Goal: Use online tool/utility: Utilize a website feature to perform a specific function

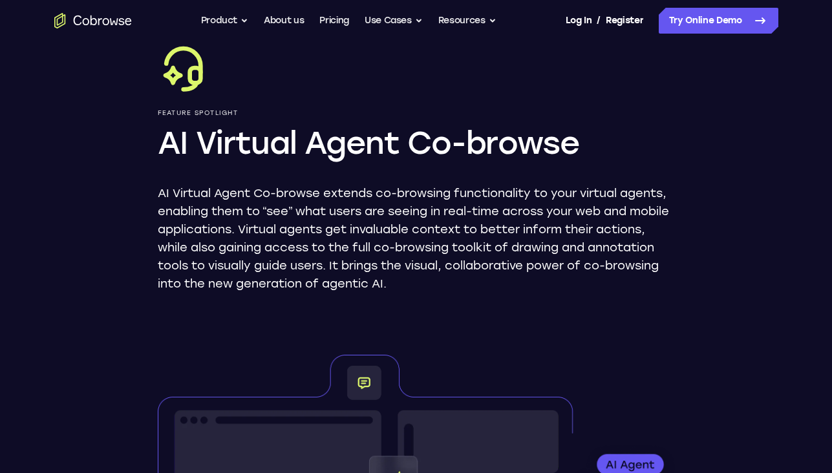
scroll to position [66, 0]
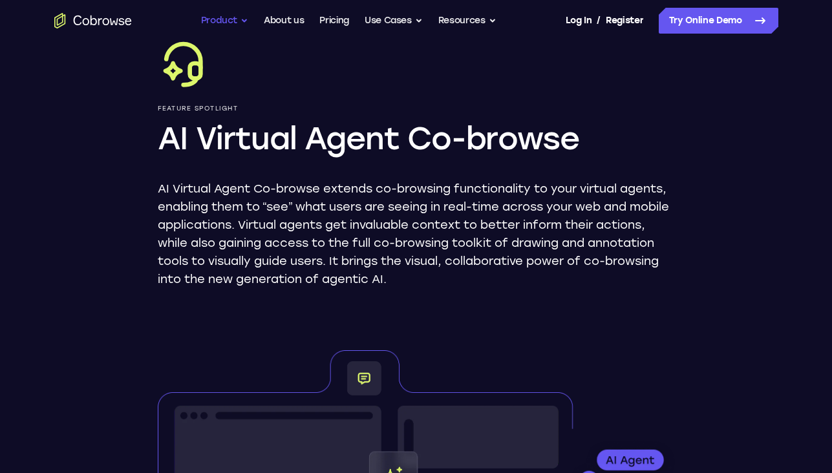
click at [215, 16] on button "Product" at bounding box center [225, 21] width 48 height 26
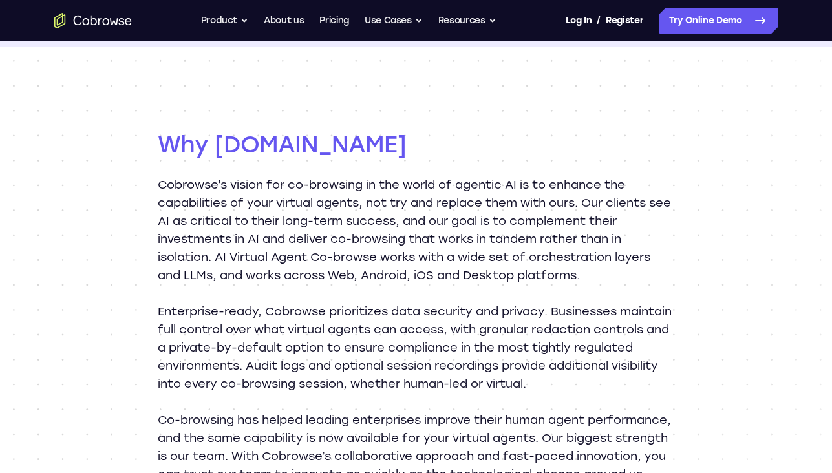
scroll to position [1156, 0]
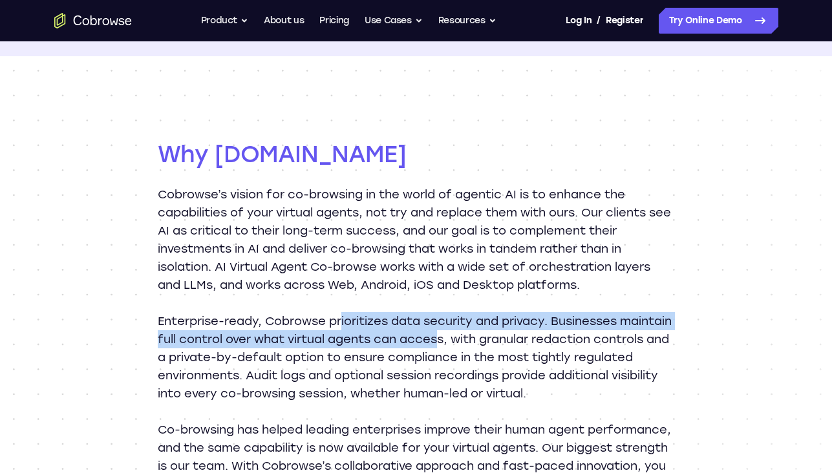
drag, startPoint x: 343, startPoint y: 322, endPoint x: 492, endPoint y: 351, distance: 151.5
click at [494, 348] on p "Enterprise-ready, Cobrowse prioritizes data security and privacy. Businesses ma…" at bounding box center [416, 357] width 517 height 90
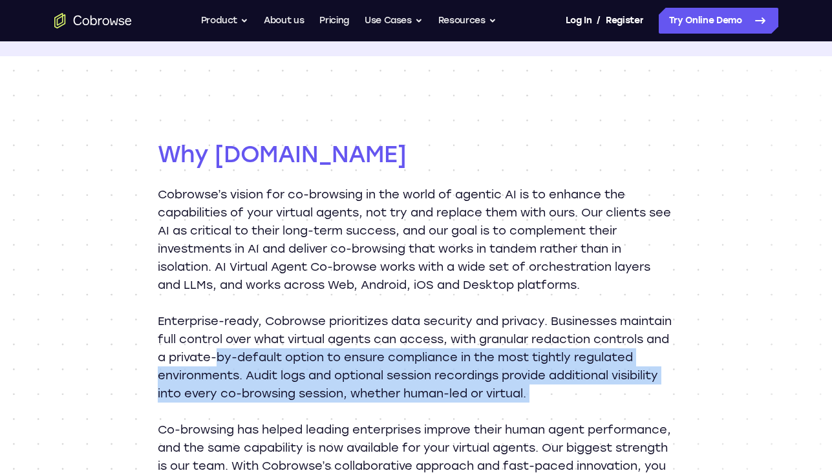
drag, startPoint x: 301, startPoint y: 365, endPoint x: 439, endPoint y: 416, distance: 146.8
click at [442, 418] on div "Cobrowse’s vision for co-browsing in the world of agentic AI is to enhance the …" at bounding box center [416, 340] width 517 height 308
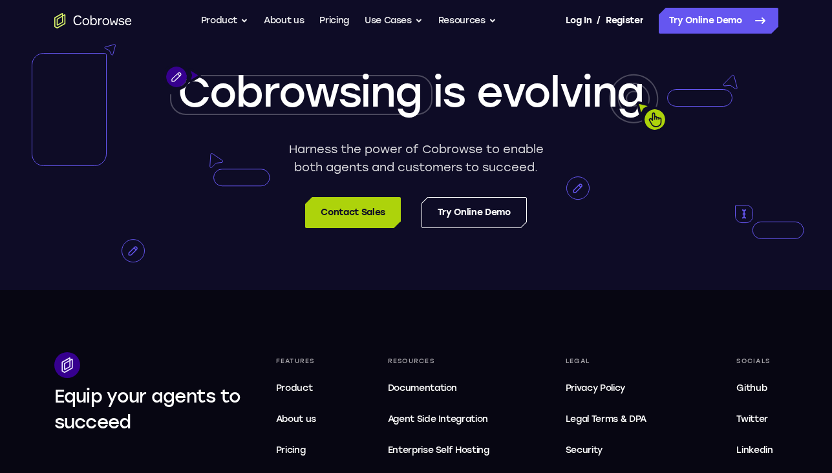
scroll to position [2071, 0]
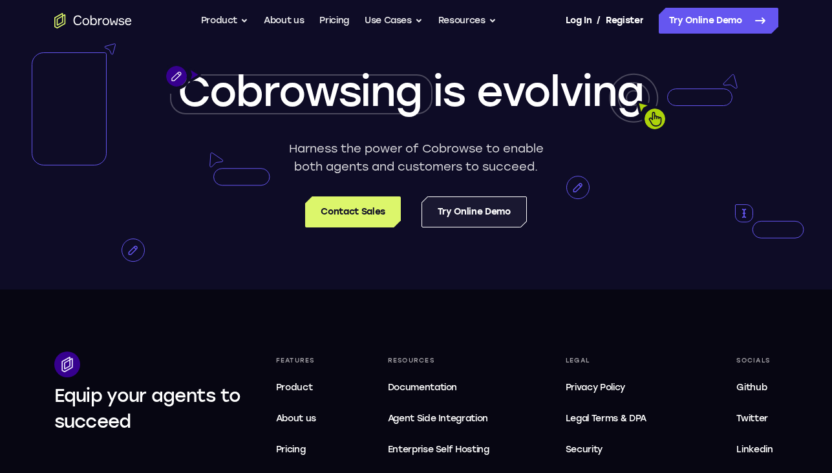
click at [478, 228] on link "Try Online Demo" at bounding box center [473, 212] width 105 height 31
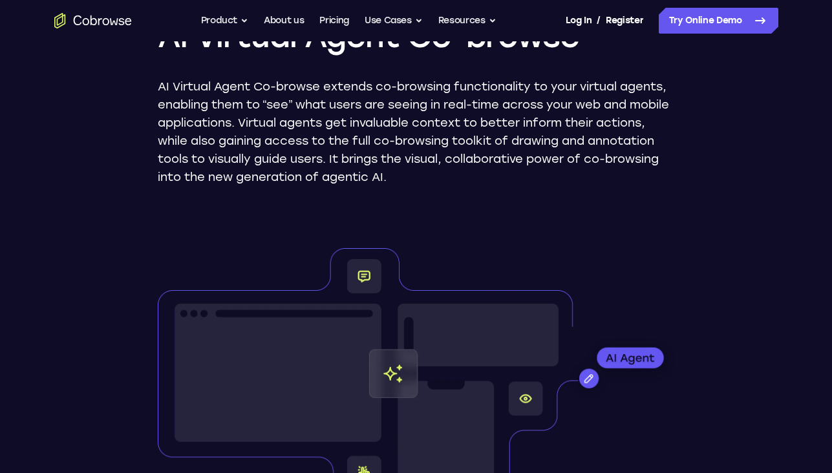
scroll to position [184, 0]
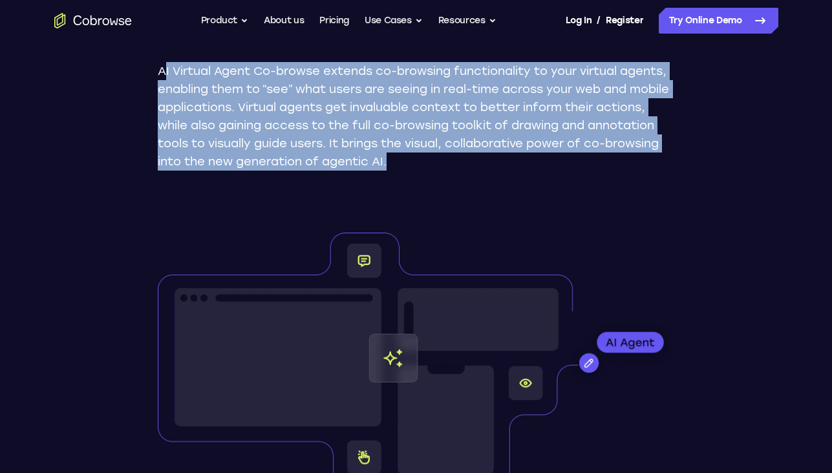
drag, startPoint x: 167, startPoint y: 72, endPoint x: 520, endPoint y: 165, distance: 365.2
click at [520, 165] on p "AI Virtual Agent Co-browse extends co-browsing functionality to your virtual ag…" at bounding box center [416, 116] width 517 height 109
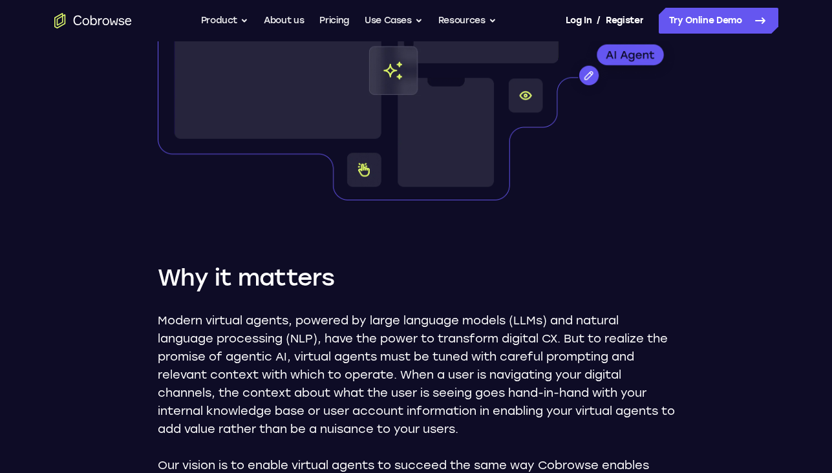
scroll to position [447, 0]
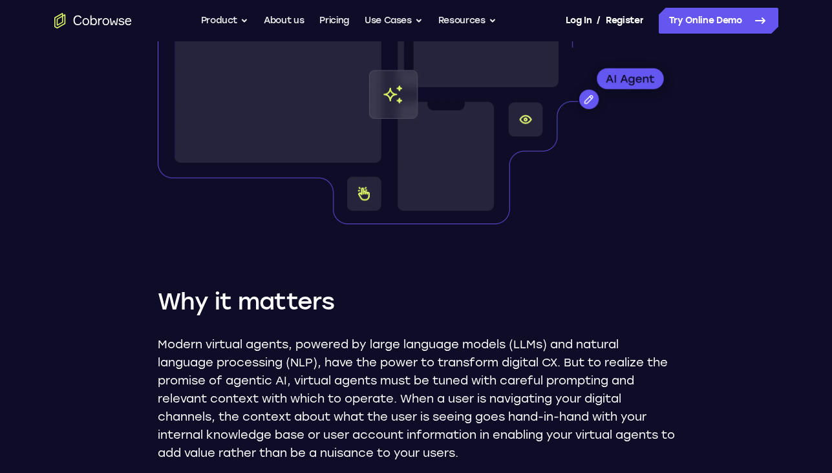
click at [592, 99] on img at bounding box center [416, 96] width 517 height 255
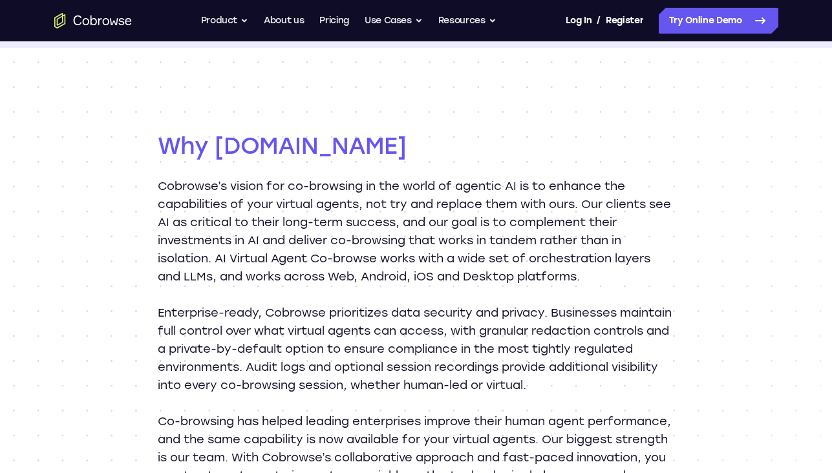
scroll to position [1161, 0]
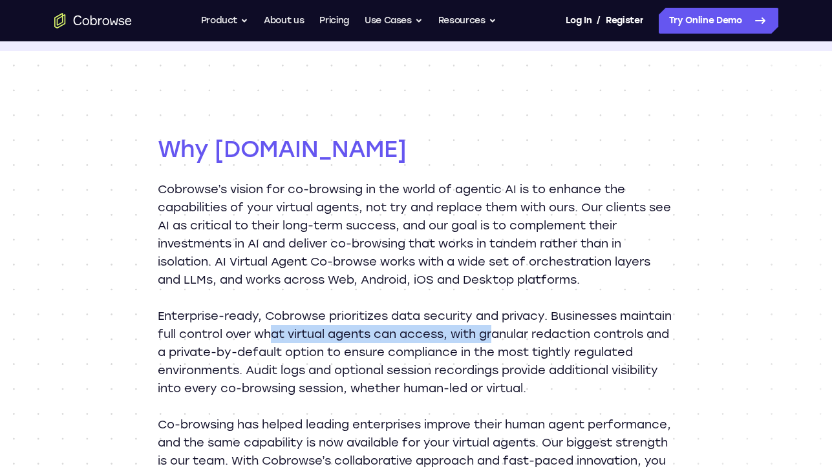
drag, startPoint x: 325, startPoint y: 334, endPoint x: 554, endPoint y: 337, distance: 228.8
click at [554, 337] on p "Enterprise-ready, Cobrowse prioritizes data security and privacy. Businesses ma…" at bounding box center [416, 352] width 517 height 90
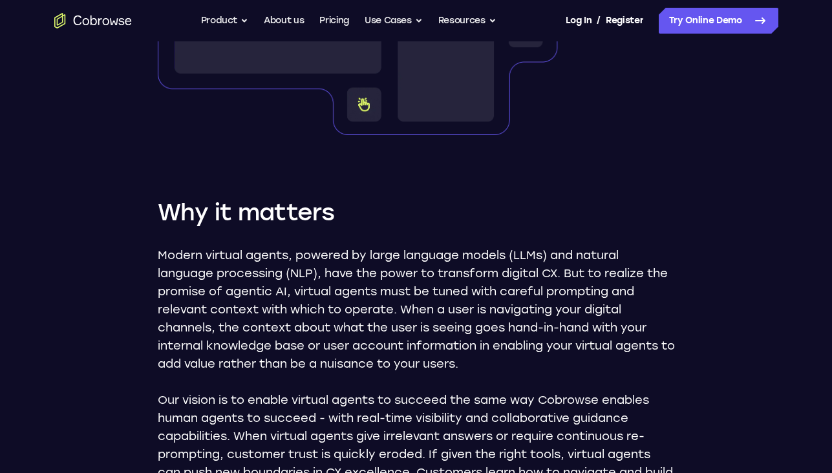
scroll to position [542, 0]
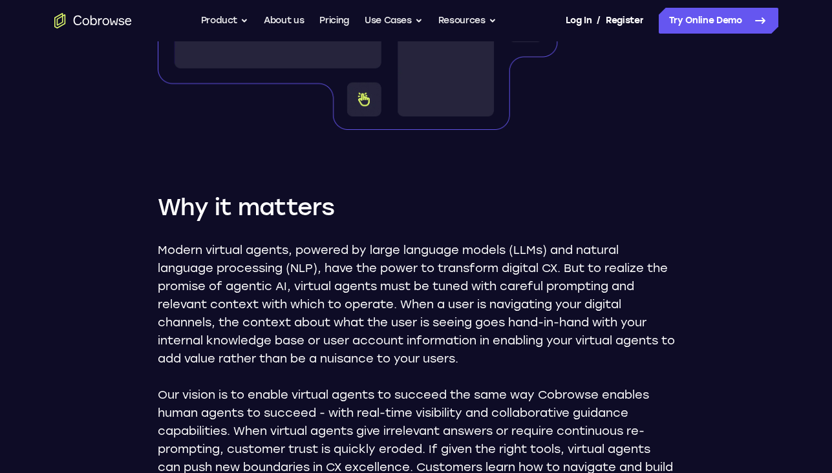
click at [195, 272] on p "Modern virtual agents, powered by large language models (LLMs) and natural lang…" at bounding box center [416, 304] width 517 height 127
click at [193, 257] on p "Modern virtual agents, powered by large language models (LLMs) and natural lang…" at bounding box center [416, 304] width 517 height 127
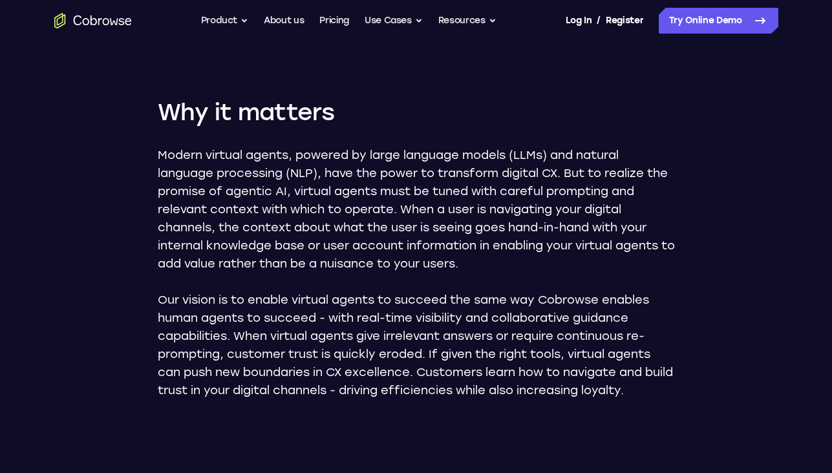
scroll to position [638, 0]
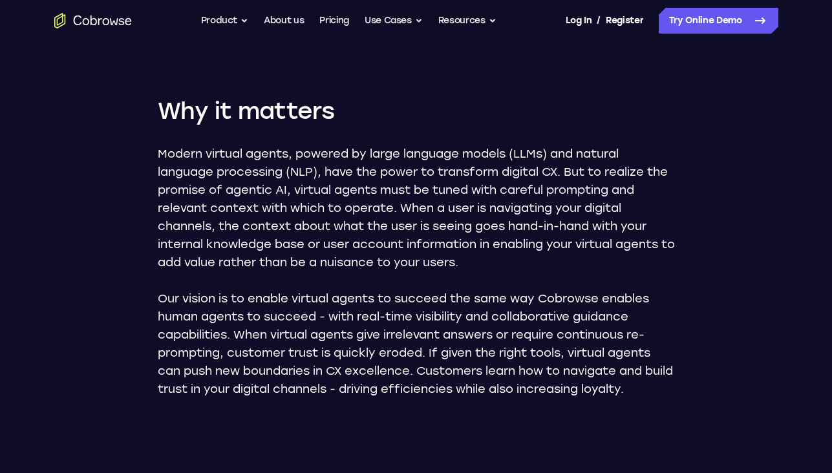
click at [511, 273] on div "Modern virtual agents, powered by large language models (LLMs) and natural lang…" at bounding box center [416, 271] width 517 height 253
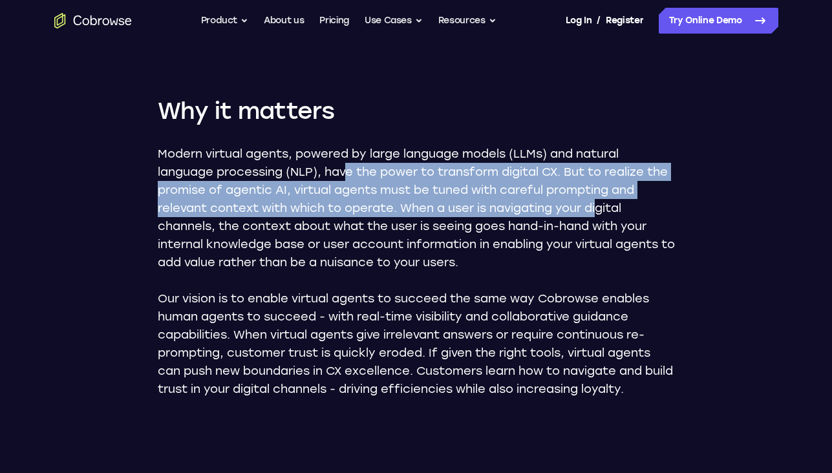
drag, startPoint x: 350, startPoint y: 175, endPoint x: 603, endPoint y: 217, distance: 256.7
click at [603, 217] on p "Modern virtual agents, powered by large language models (LLMs) and natural lang…" at bounding box center [416, 208] width 517 height 127
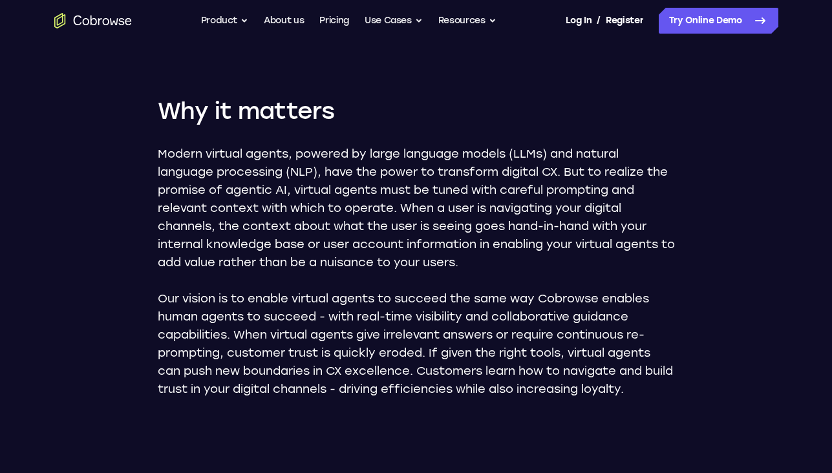
click at [654, 215] on p "Modern virtual agents, powered by large language models (LLMs) and natural lang…" at bounding box center [416, 208] width 517 height 127
drag, startPoint x: 397, startPoint y: 224, endPoint x: 580, endPoint y: 281, distance: 192.4
click at [580, 281] on div "Modern virtual agents, powered by large language models (LLMs) and natural lang…" at bounding box center [416, 271] width 517 height 253
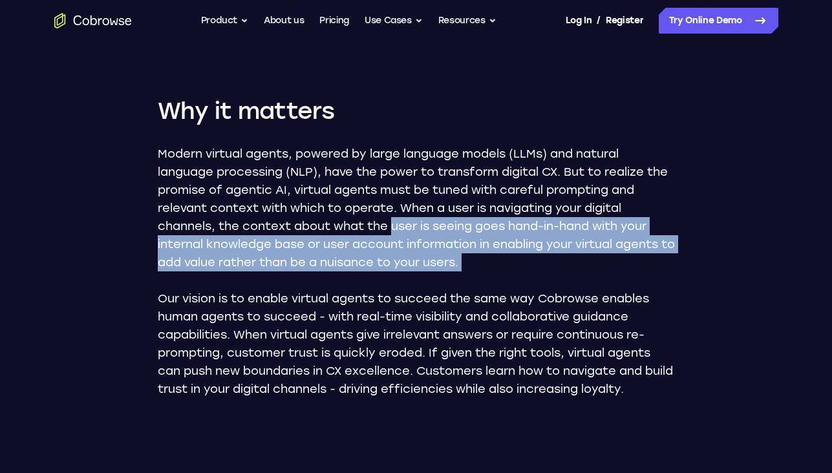
click at [522, 272] on div "Modern virtual agents, powered by large language models (LLMs) and natural lang…" at bounding box center [416, 271] width 517 height 253
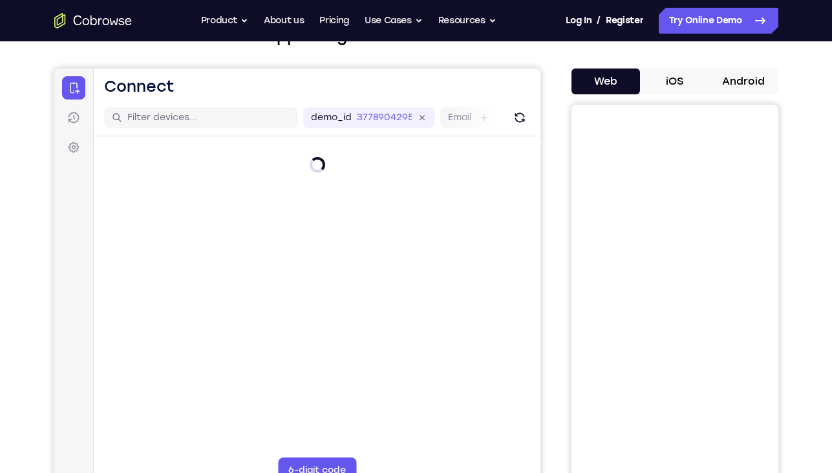
scroll to position [135, 0]
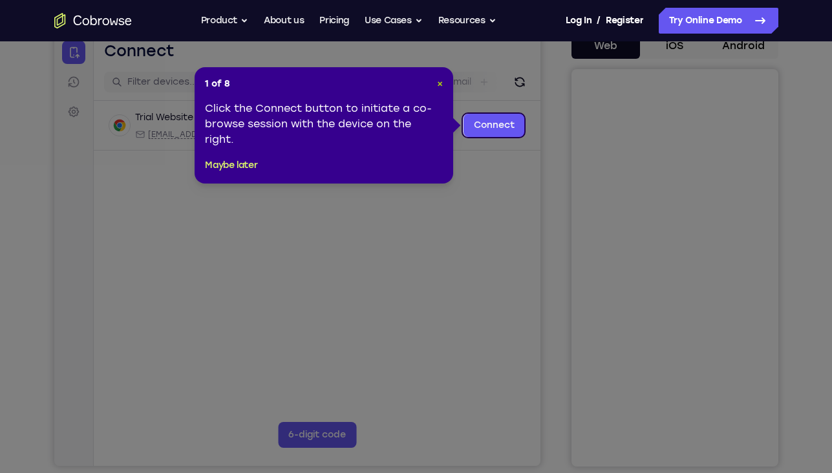
drag, startPoint x: 436, startPoint y: 81, endPoint x: 401, endPoint y: 105, distance: 43.2
click at [437, 81] on span "×" at bounding box center [440, 83] width 6 height 11
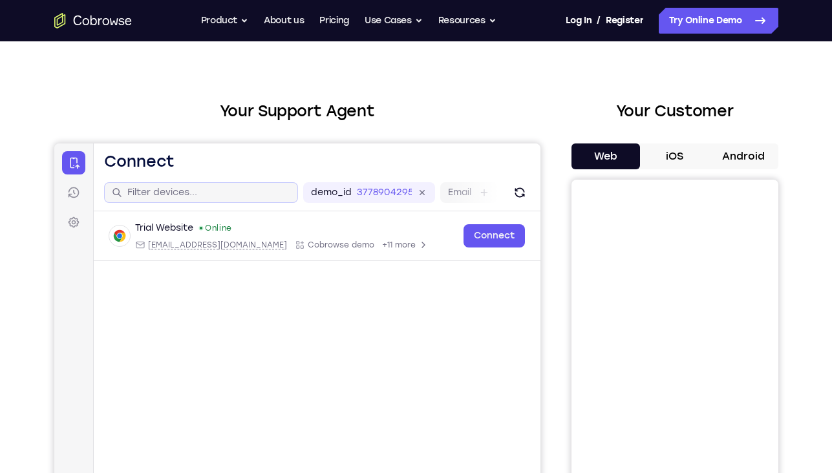
scroll to position [26, 0]
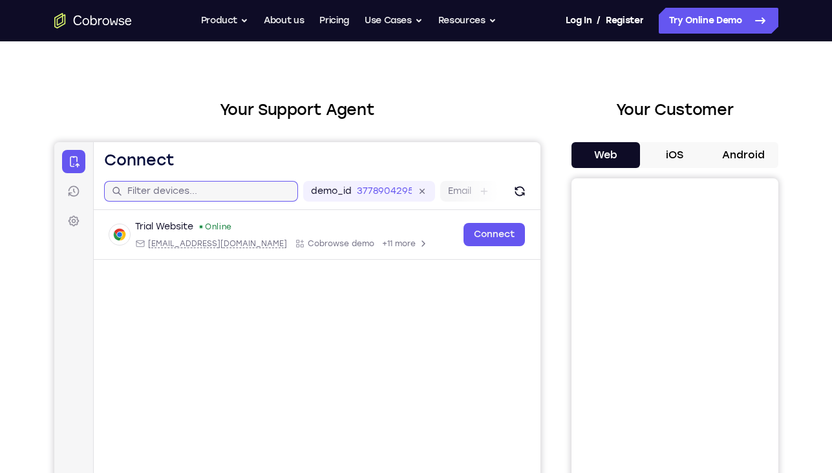
click at [191, 191] on input "text" at bounding box center [208, 191] width 163 height 13
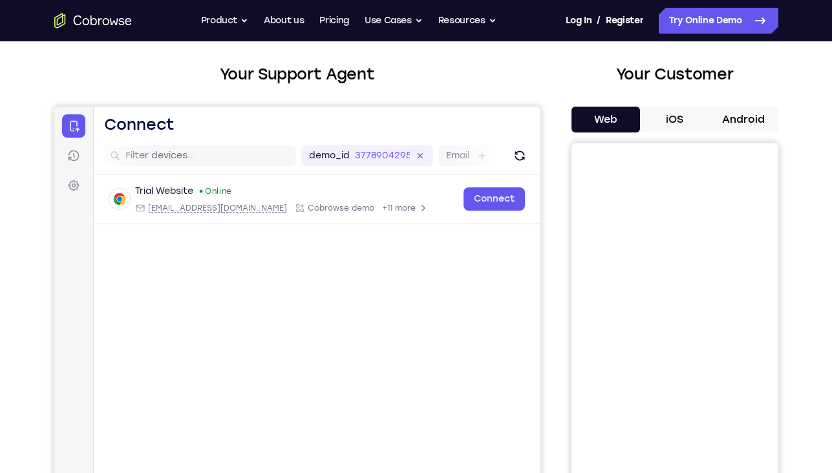
scroll to position [61, 0]
click at [670, 119] on button "iOS" at bounding box center [674, 120] width 69 height 26
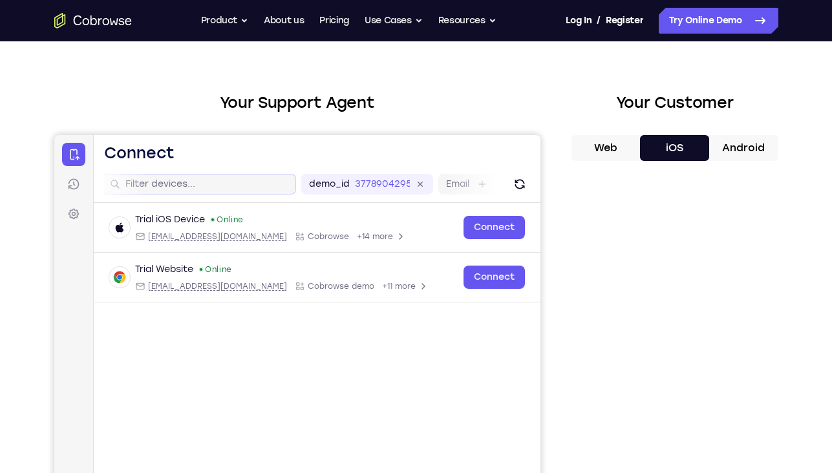
scroll to position [0, 0]
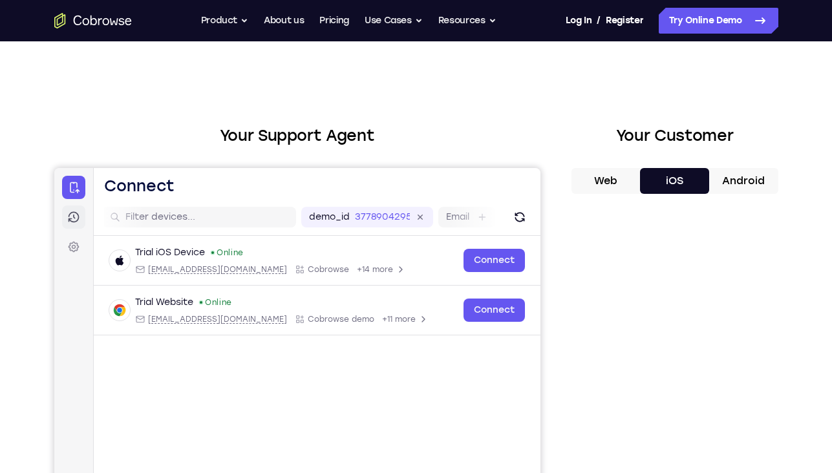
click at [68, 215] on icon at bounding box center [73, 217] width 11 height 11
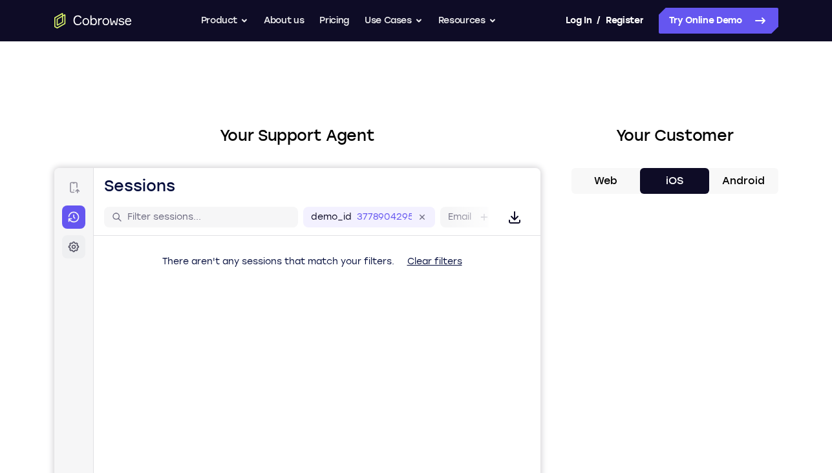
click at [65, 245] on link "Settings" at bounding box center [72, 246] width 23 height 23
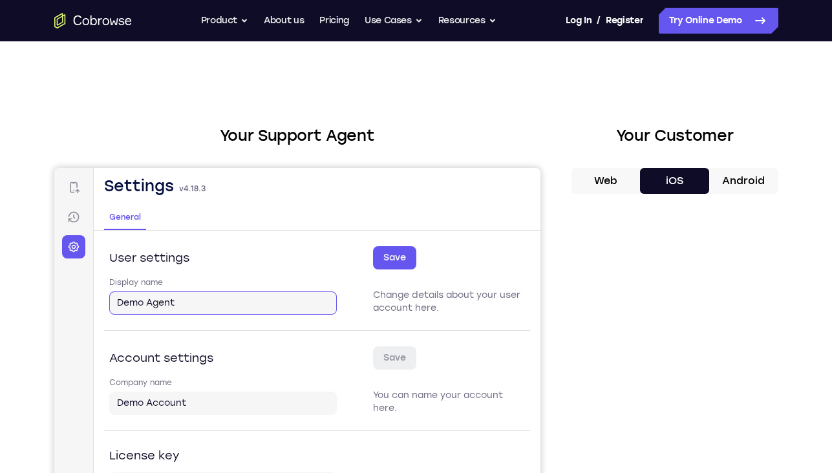
click at [249, 298] on input "Demo Agent" at bounding box center [222, 303] width 212 height 13
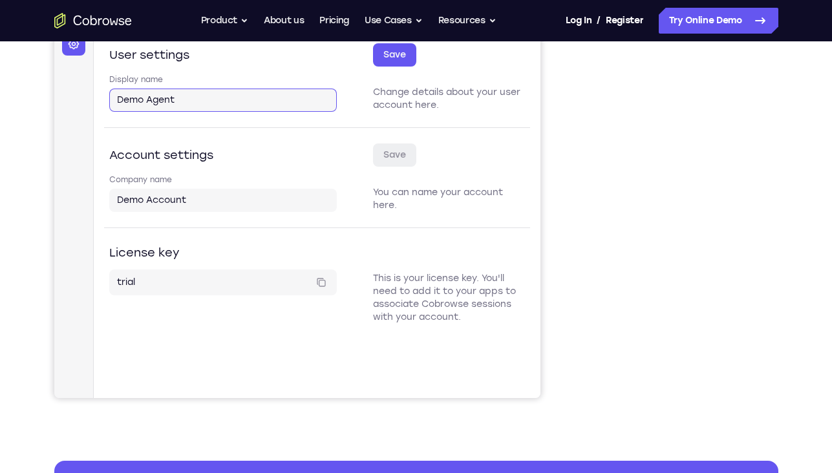
scroll to position [340, 0]
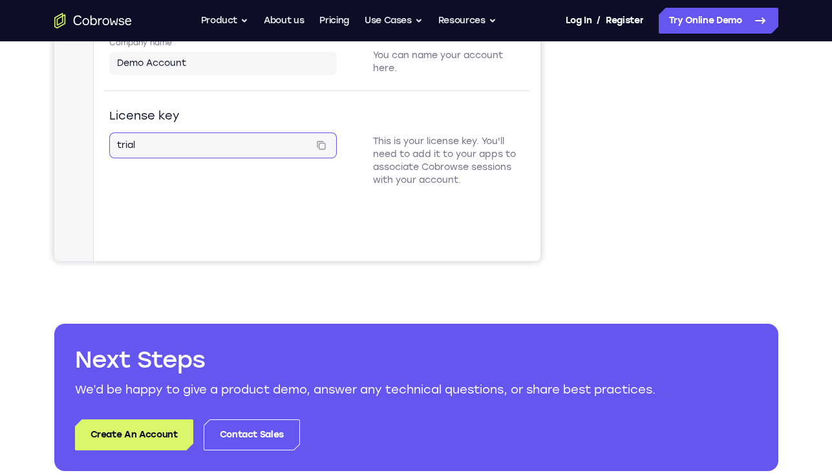
click at [174, 147] on input "trial" at bounding box center [211, 145] width 191 height 13
click at [272, 95] on div "License key This is your license key. You'll need to add it to your apps to ass…" at bounding box center [316, 146] width 426 height 112
drag, startPoint x: 218, startPoint y: 107, endPoint x: 139, endPoint y: 111, distance: 79.0
click at [139, 111] on div "License key" at bounding box center [223, 116] width 228 height 18
click at [111, 112] on h2 "License key" at bounding box center [144, 116] width 70 height 18
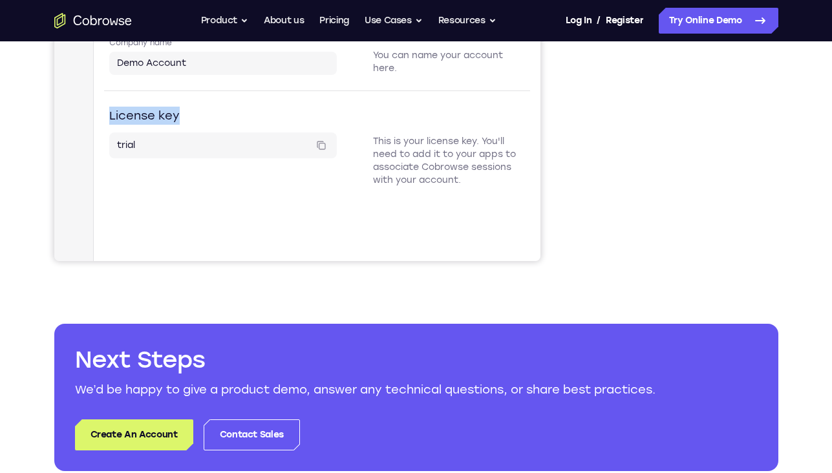
drag, startPoint x: 111, startPoint y: 113, endPoint x: 217, endPoint y: 123, distance: 107.1
click at [218, 123] on div "License key" at bounding box center [223, 116] width 228 height 18
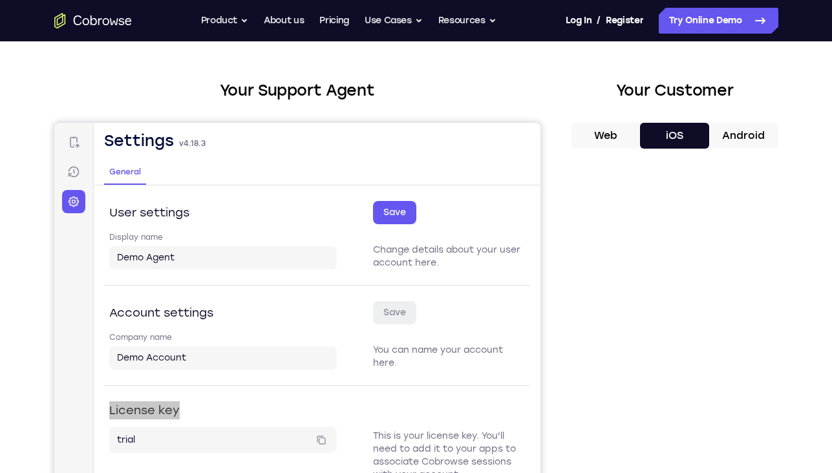
scroll to position [49, 0]
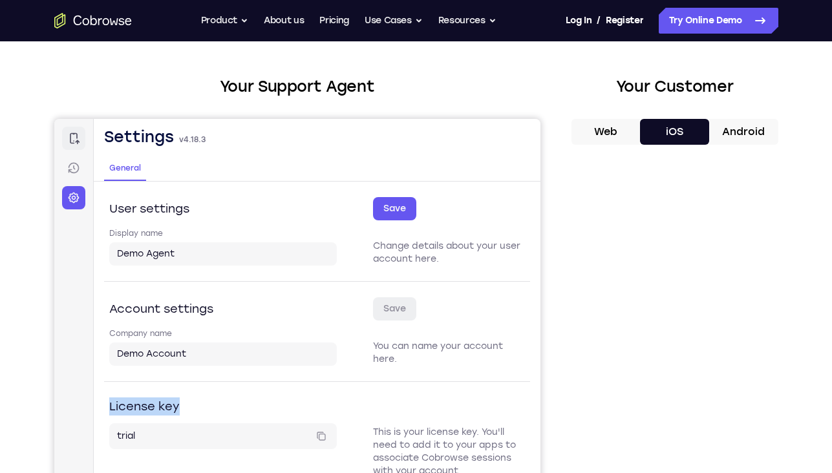
click at [77, 134] on icon at bounding box center [73, 138] width 13 height 13
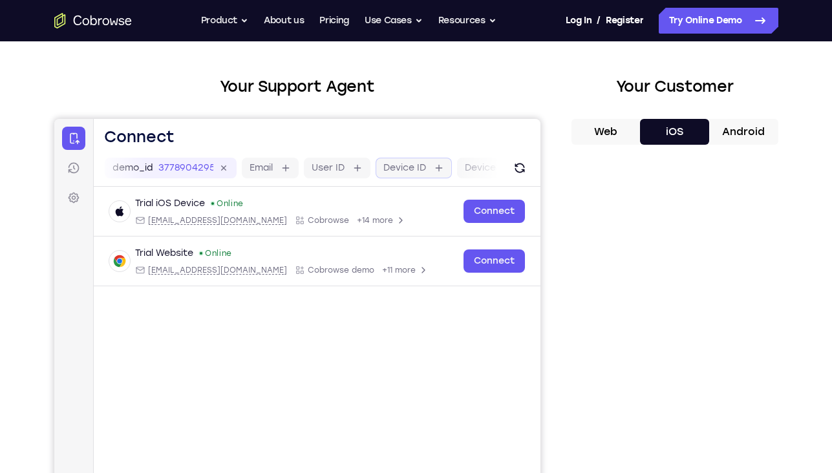
scroll to position [0, 252]
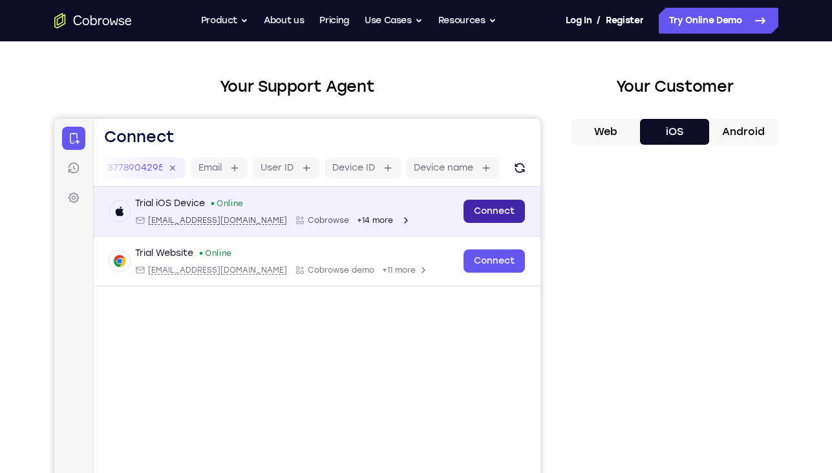
click at [489, 209] on link "Connect" at bounding box center [493, 211] width 61 height 23
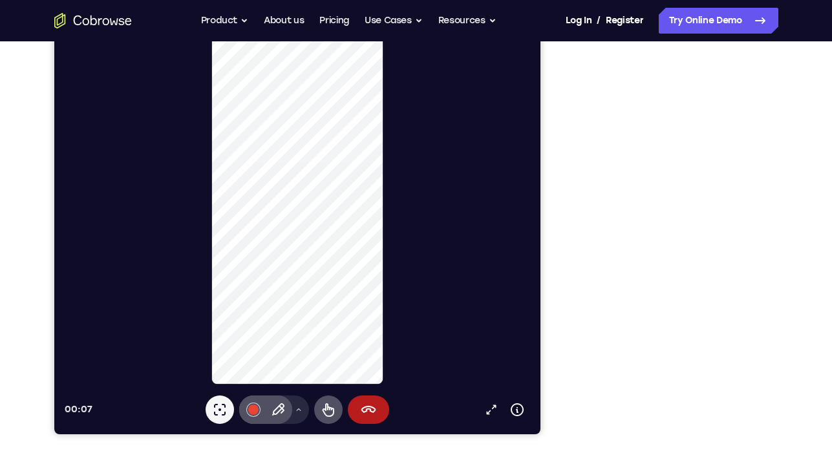
scroll to position [166, 0]
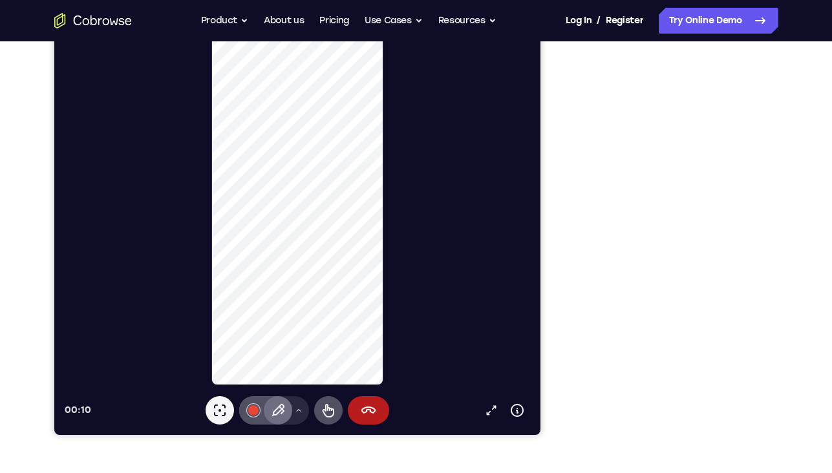
click at [283, 410] on icon at bounding box center [281, 410] width 6 height 8
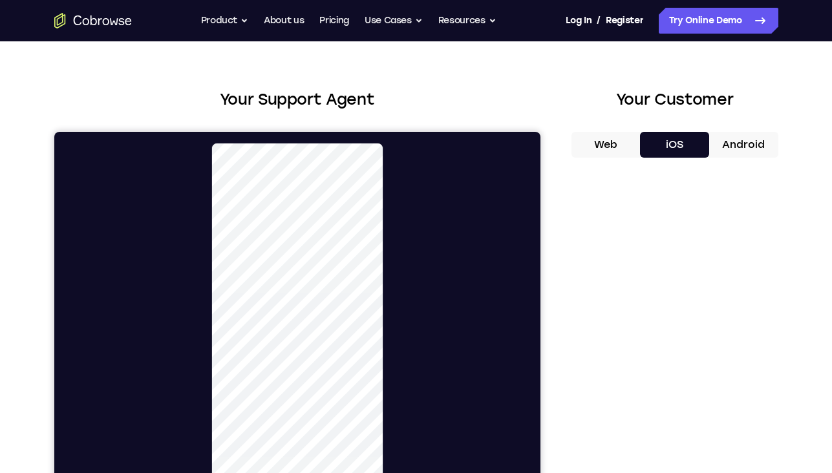
scroll to position [0, 0]
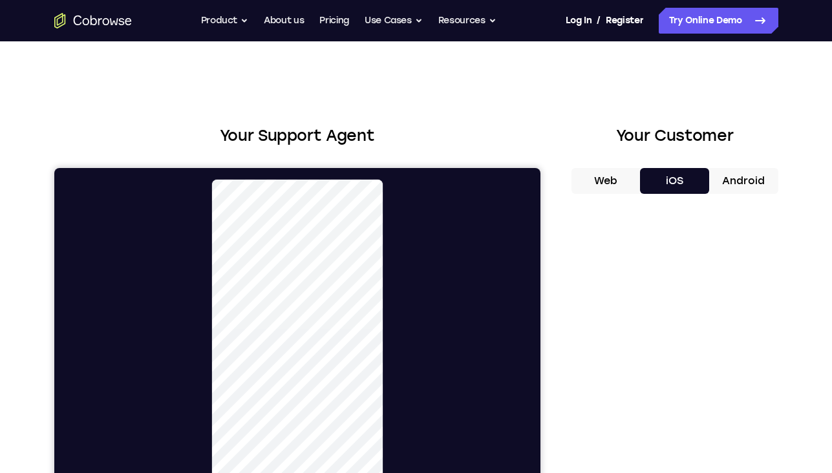
click at [622, 180] on button "Web" at bounding box center [605, 181] width 69 height 26
click at [217, 33] on button "Product" at bounding box center [225, 21] width 48 height 26
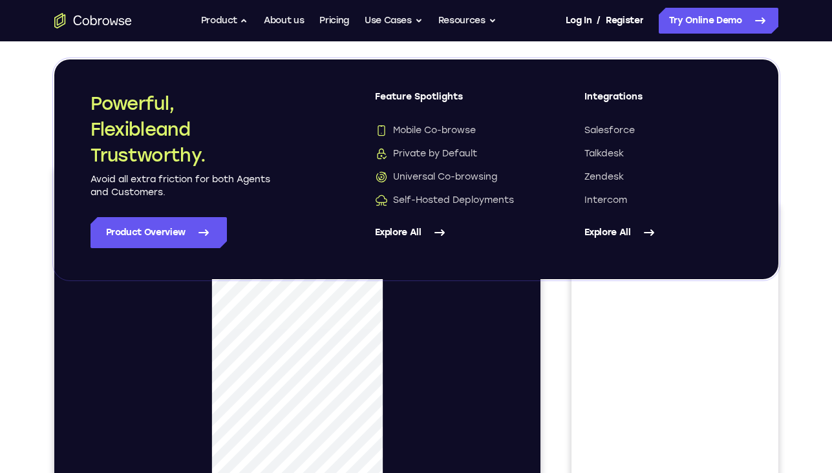
click at [114, 13] on icon "Go to the home page" at bounding box center [93, 21] width 78 height 16
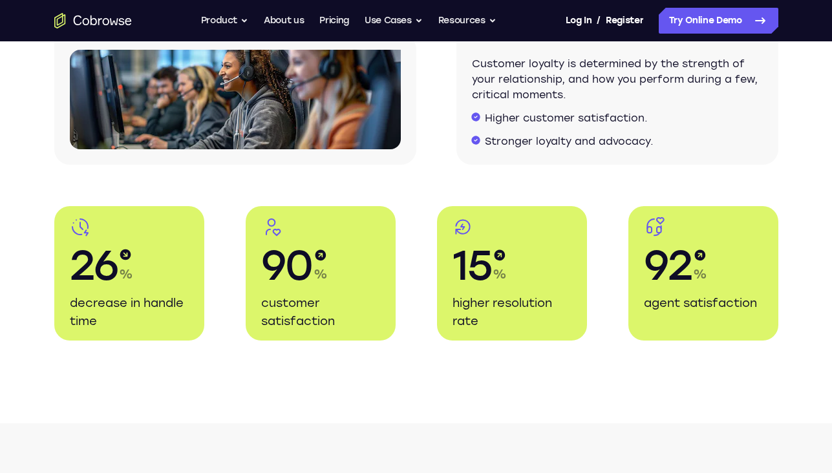
scroll to position [2373, 0]
